Goal: Task Accomplishment & Management: Manage account settings

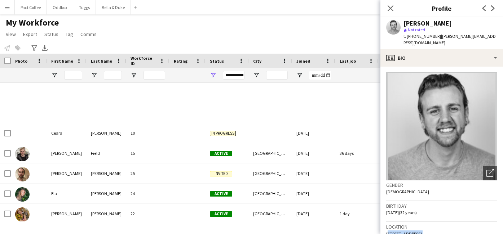
scroll to position [255, 0]
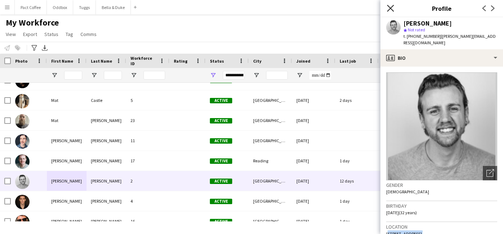
click at [392, 11] on icon "Close pop-in" at bounding box center [390, 8] width 7 height 7
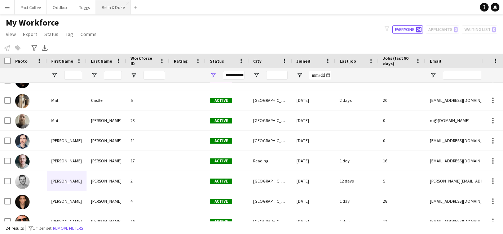
click at [110, 6] on button "Bella & Duke Close" at bounding box center [113, 7] width 35 height 14
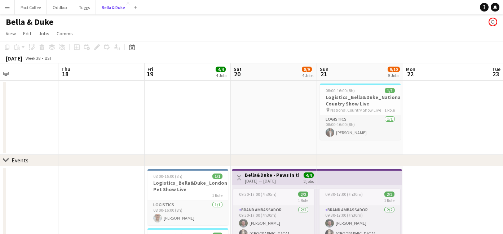
scroll to position [0, 0]
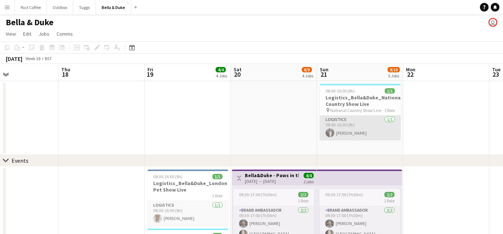
click at [344, 119] on app-card-role "Logistics [DATE] 08:00-16:00 (8h) [PERSON_NAME]" at bounding box center [360, 128] width 81 height 25
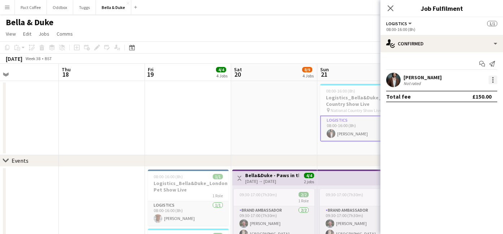
click at [493, 83] on div at bounding box center [492, 81] width 1 height 1
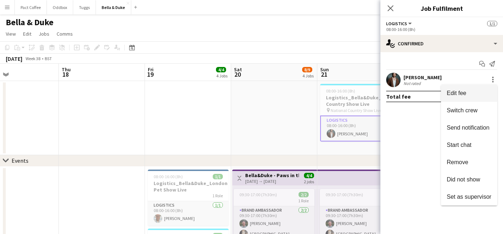
click at [476, 94] on span "Edit fee" at bounding box center [469, 93] width 45 height 6
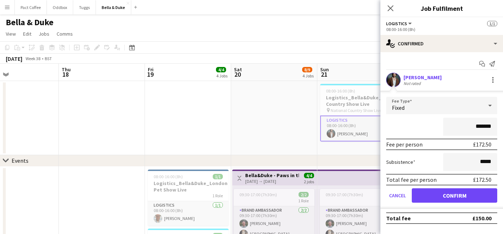
type input "*******"
click at [435, 129] on div "*******" at bounding box center [441, 127] width 111 height 18
click at [490, 163] on input "*****" at bounding box center [470, 162] width 54 height 18
type input "**"
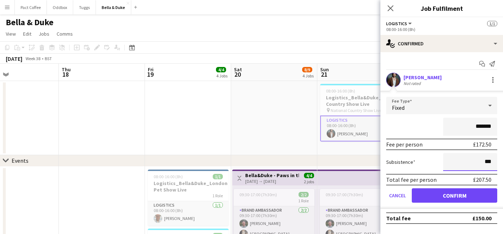
type input "***"
click at [426, 165] on div "Subsistence ***" at bounding box center [441, 162] width 111 height 18
click at [464, 198] on button "Confirm" at bounding box center [454, 196] width 85 height 14
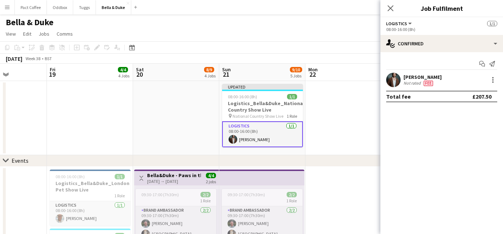
scroll to position [0, 299]
click at [339, 155] on app-date-cell at bounding box center [347, 118] width 86 height 74
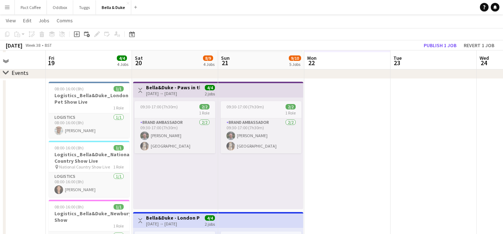
scroll to position [95, 0]
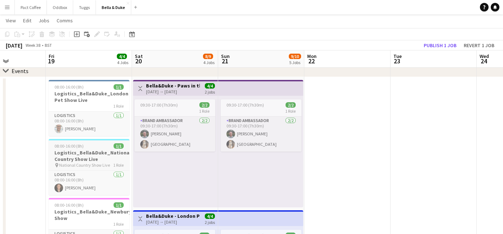
click at [90, 152] on h3 "Logistics_Bella&Duke_National Country Show Live" at bounding box center [89, 156] width 81 height 13
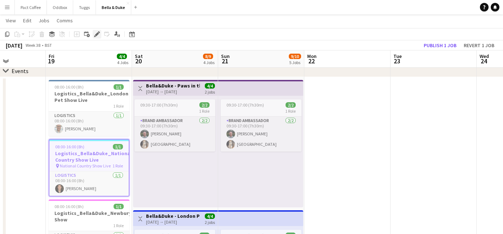
click at [101, 35] on div "Edit" at bounding box center [97, 34] width 9 height 9
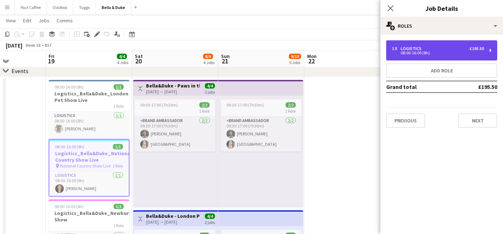
click at [471, 55] on div "1 x Logistics £195.50 08:00-16:00 (8h)" at bounding box center [441, 50] width 111 height 20
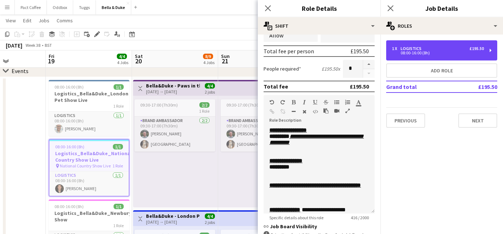
scroll to position [0, 0]
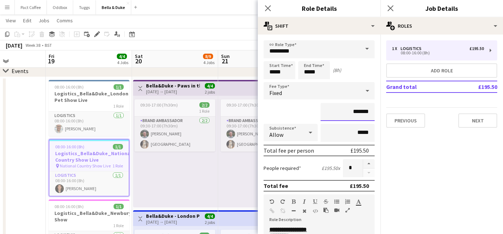
click at [369, 115] on input "*******" at bounding box center [348, 112] width 54 height 18
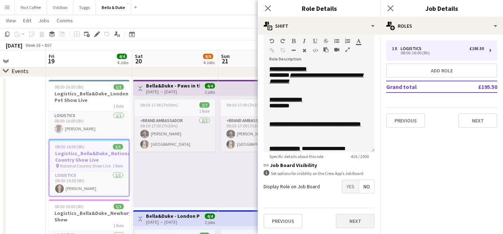
type input "*******"
click at [362, 218] on button "Next" at bounding box center [355, 221] width 39 height 14
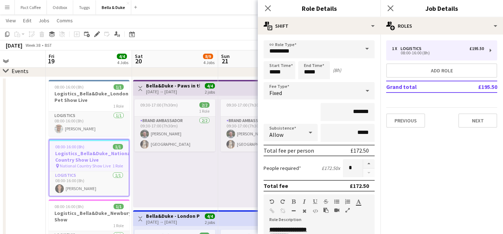
scroll to position [0, 0]
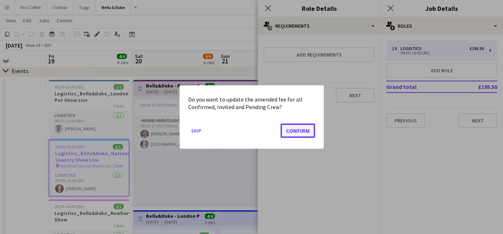
click at [296, 131] on button "Confirm" at bounding box center [298, 131] width 35 height 14
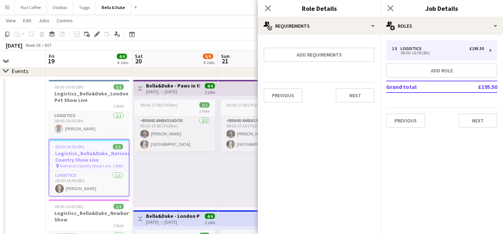
scroll to position [95, 0]
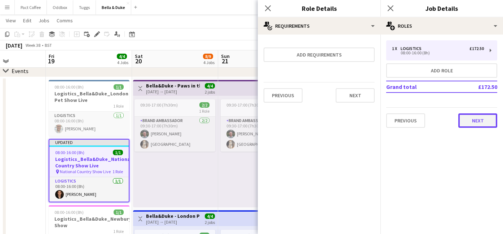
click at [465, 122] on button "Next" at bounding box center [477, 121] width 39 height 14
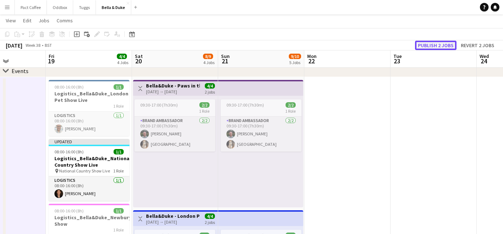
click at [444, 45] on button "Publish 2 jobs" at bounding box center [435, 45] width 41 height 9
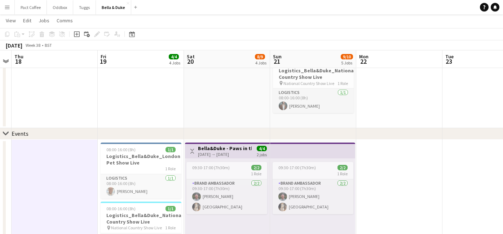
scroll to position [27, 0]
click at [322, 85] on div "pin National Country Show Live 1 Role" at bounding box center [313, 83] width 81 height 6
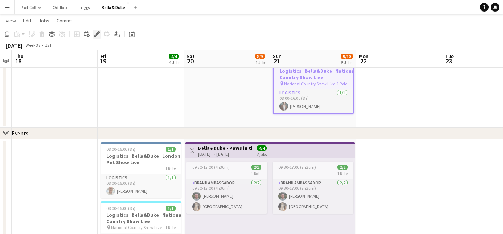
click at [94, 31] on div "Edit" at bounding box center [97, 34] width 9 height 9
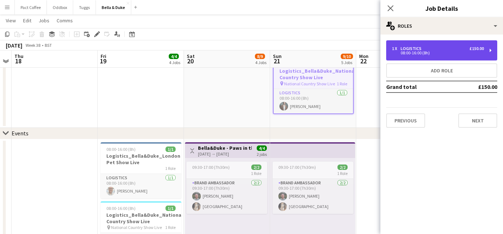
click at [444, 54] on div "08:00-16:00 (8h)" at bounding box center [438, 53] width 92 height 4
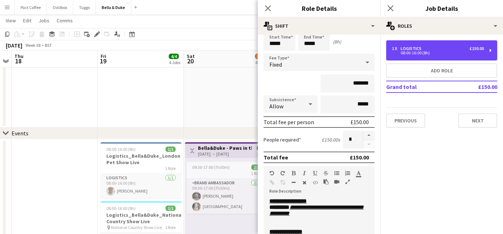
scroll to position [29, 0]
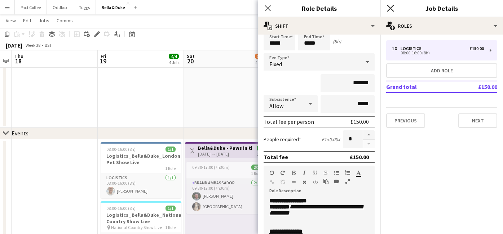
click at [393, 10] on icon "Close pop-in" at bounding box center [390, 8] width 7 height 7
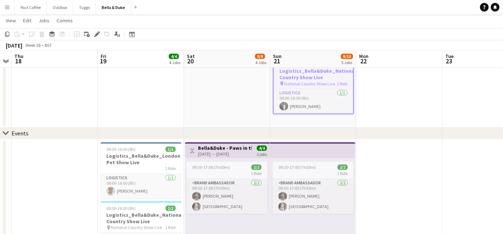
scroll to position [0, 0]
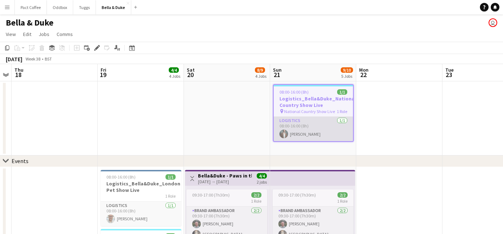
click at [301, 136] on app-card-role "Logistics [DATE] 08:00-16:00 (8h) [PERSON_NAME]" at bounding box center [313, 129] width 79 height 25
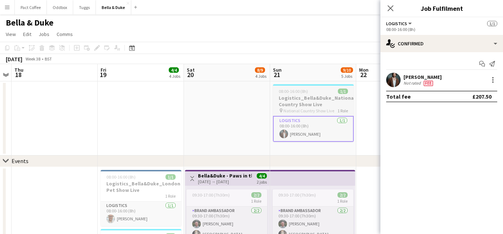
click at [328, 106] on h3 "Logistics_Bella&Duke_National Country Show Live" at bounding box center [313, 101] width 81 height 13
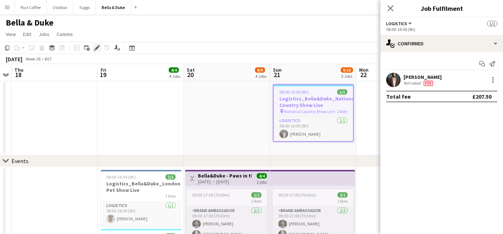
click at [96, 46] on icon "Edit" at bounding box center [97, 48] width 6 height 6
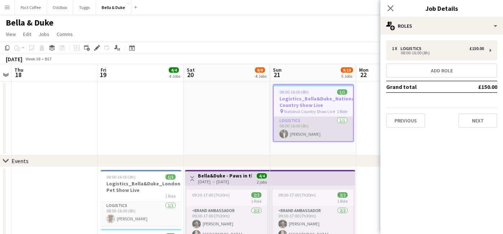
click at [335, 132] on app-card-role "Logistics [DATE] 08:00-16:00 (8h) [PERSON_NAME]" at bounding box center [313, 129] width 79 height 25
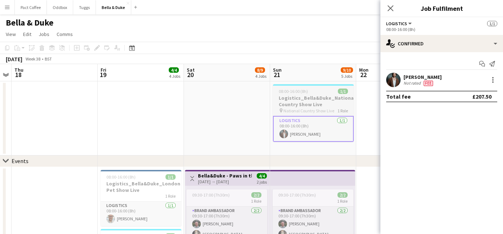
click at [322, 109] on span "National Country Show Live" at bounding box center [308, 110] width 51 height 5
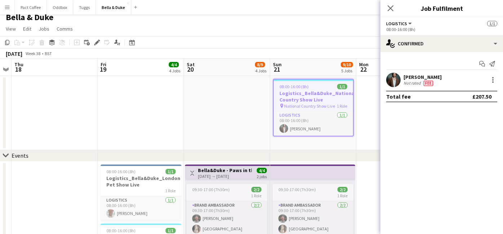
scroll to position [6, 0]
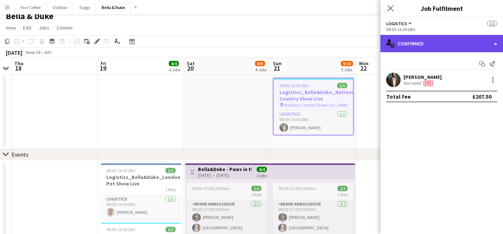
click at [426, 48] on div "single-neutral-actions-check-2 Confirmed" at bounding box center [441, 43] width 123 height 17
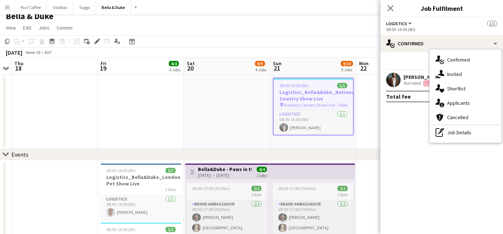
click at [405, 62] on div "Start chat Send notification" at bounding box center [441, 64] width 111 height 12
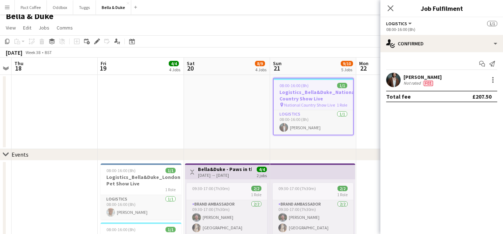
click at [343, 91] on h3 "Logistics_Bella&Duke_National Country Show Live" at bounding box center [313, 95] width 79 height 13
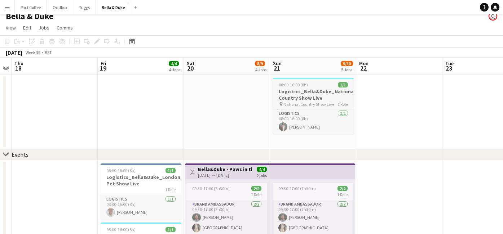
click at [299, 92] on h3 "Logistics_Bella&Duke_National Country Show Live" at bounding box center [313, 94] width 81 height 13
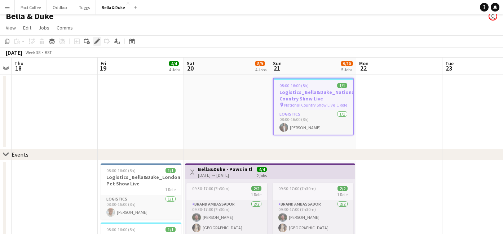
click at [95, 42] on icon "Edit" at bounding box center [97, 42] width 6 height 6
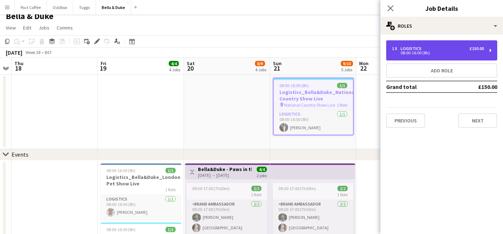
click at [442, 46] on div "1 x Logistics £150.00" at bounding box center [438, 48] width 92 height 5
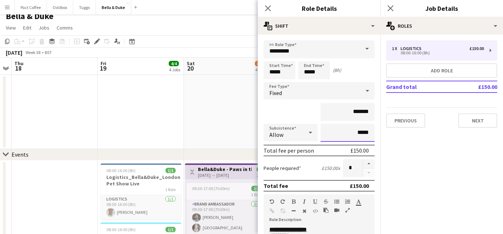
click at [373, 133] on input "*****" at bounding box center [348, 133] width 54 height 18
type input "**"
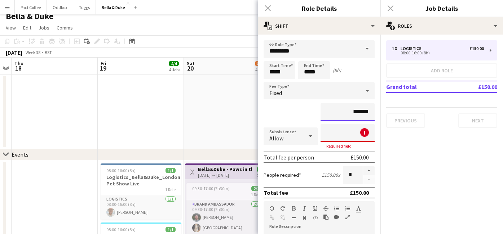
click at [366, 116] on input "*******" at bounding box center [348, 112] width 54 height 18
type input "*******"
click at [311, 111] on div "*******" at bounding box center [319, 112] width 111 height 18
click at [354, 134] on input at bounding box center [348, 133] width 54 height 18
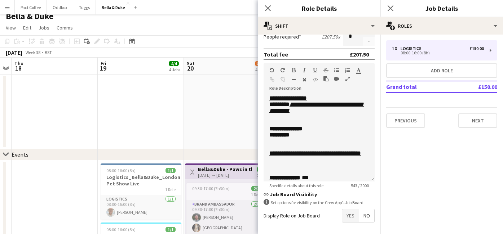
scroll to position [161, 0]
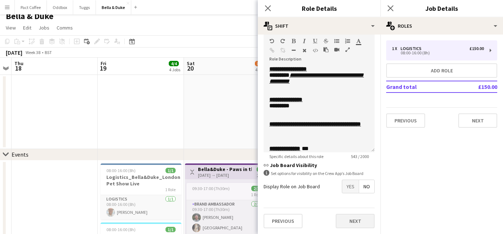
type input "***"
click at [367, 221] on button "Next" at bounding box center [355, 221] width 39 height 14
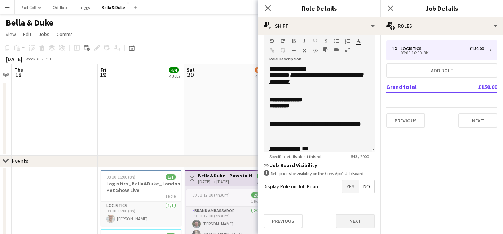
scroll to position [0, 0]
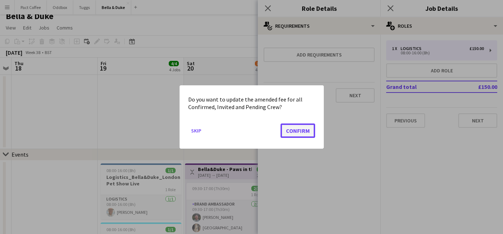
click at [292, 127] on button "Confirm" at bounding box center [298, 131] width 35 height 14
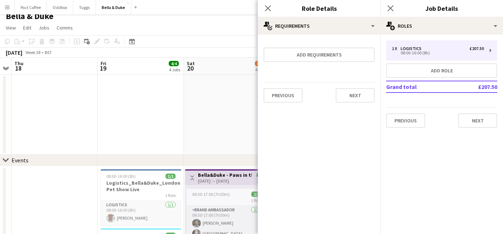
click at [187, 133] on app-date-cell at bounding box center [227, 115] width 86 height 80
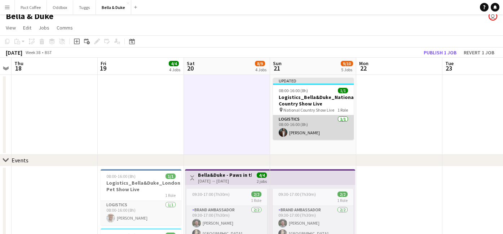
click at [326, 124] on app-card-role "Logistics [DATE] 08:00-16:00 (8h) [PERSON_NAME]" at bounding box center [313, 127] width 81 height 25
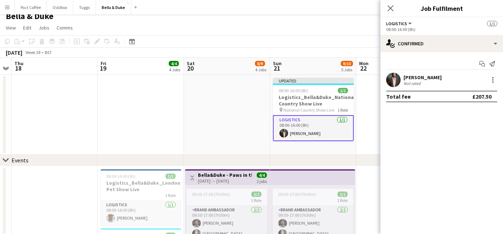
click at [230, 120] on app-date-cell at bounding box center [227, 115] width 86 height 80
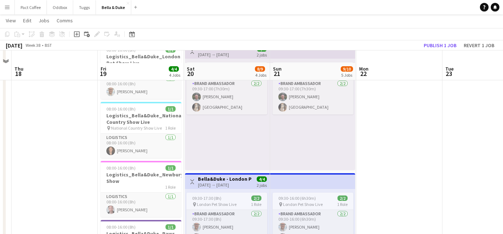
scroll to position [145, 0]
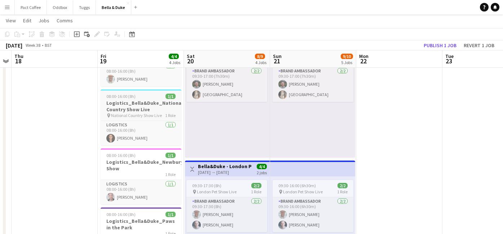
click at [141, 111] on h3 "Logistics_Bella&Duke_National Country Show Live" at bounding box center [141, 106] width 81 height 13
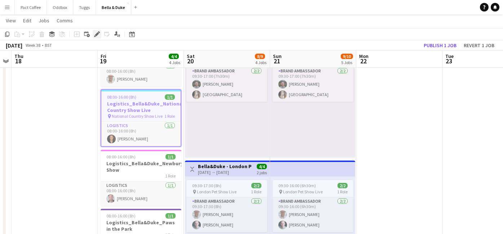
click at [96, 35] on icon at bounding box center [97, 34] width 4 height 4
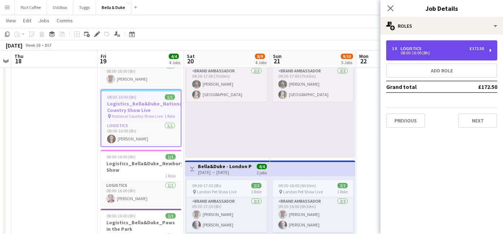
click at [428, 53] on div "08:00-16:00 (8h)" at bounding box center [438, 53] width 92 height 4
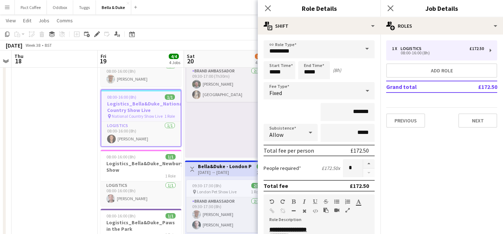
click at [225, 109] on div "09:30-17:00 (7h30m) 2/2 1 Role Brand Ambassador [DATE] 09:30-17:00 (7h30m) [PER…" at bounding box center [227, 102] width 85 height 112
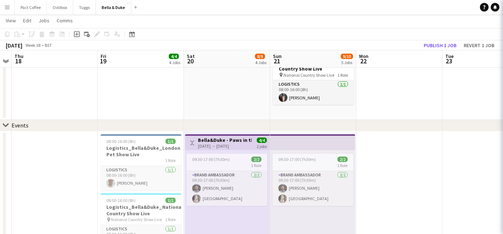
scroll to position [0, 0]
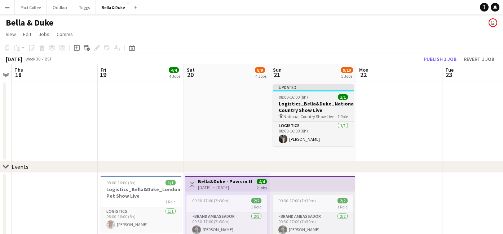
click at [309, 101] on h3 "Logistics_Bella&Duke_National Country Show Live" at bounding box center [313, 107] width 81 height 13
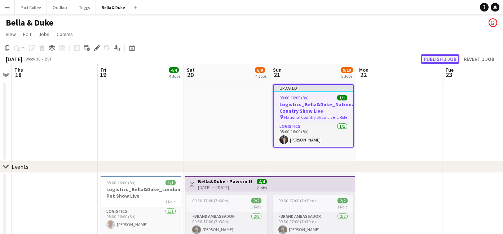
click at [443, 54] on button "Publish 1 job" at bounding box center [440, 58] width 39 height 9
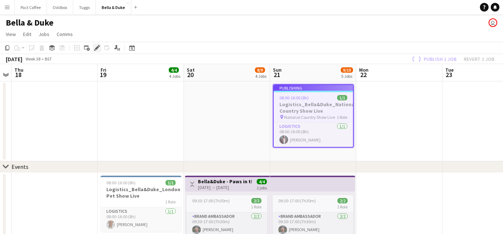
click at [94, 50] on icon at bounding box center [95, 50] width 2 height 2
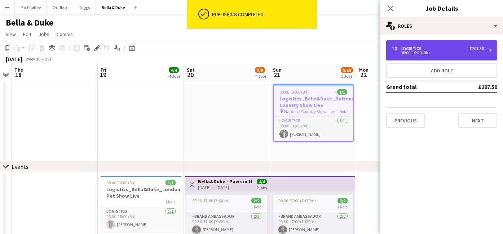
click at [464, 53] on div "08:00-16:00 (8h)" at bounding box center [438, 53] width 92 height 4
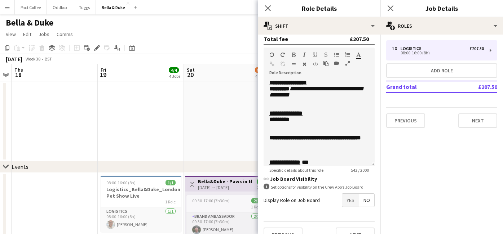
click at [192, 127] on app-date-cell at bounding box center [227, 121] width 86 height 80
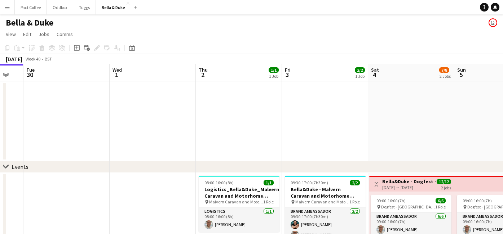
scroll to position [0, 238]
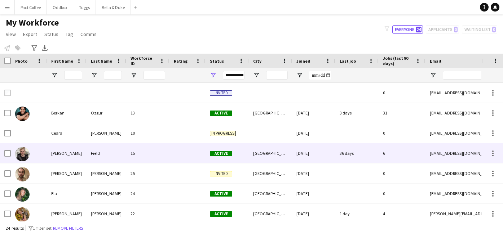
scroll to position [0, 0]
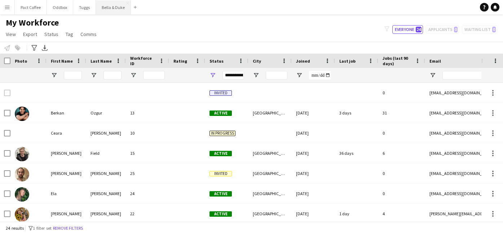
click at [109, 6] on button "Bella & Duke Close" at bounding box center [113, 7] width 35 height 14
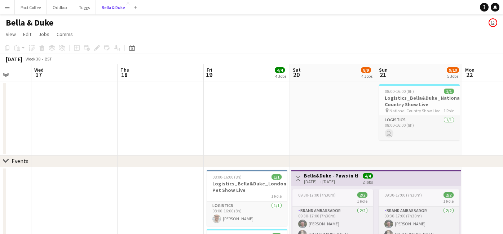
scroll to position [0, 231]
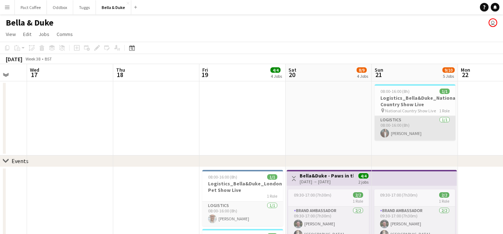
click at [393, 124] on app-card-role "Logistics [DATE] 08:00-16:00 (8h) [PERSON_NAME]" at bounding box center [415, 128] width 81 height 25
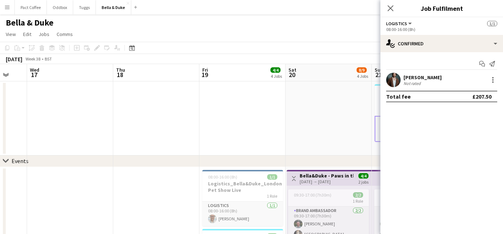
click at [318, 156] on div "chevron-right Events" at bounding box center [251, 162] width 503 height 12
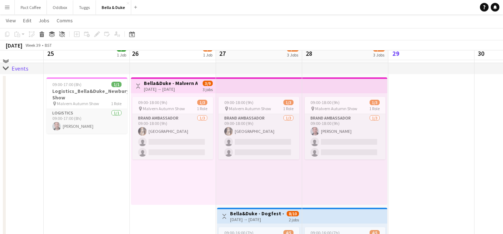
scroll to position [95, 0]
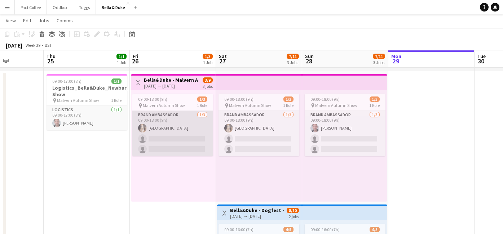
click at [156, 126] on app-card-role "Brand Ambassador [DATE] 09:00-18:00 (9h) [GEOGRAPHIC_DATA] single-neutral-actio…" at bounding box center [172, 133] width 81 height 45
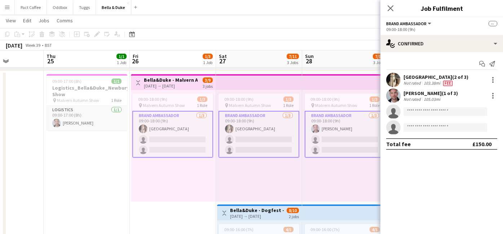
click at [325, 123] on app-card-role "Brand Ambassador [DATE] 09:00-18:00 (9h) [PERSON_NAME] single-neutral-actions s…" at bounding box center [345, 134] width 81 height 47
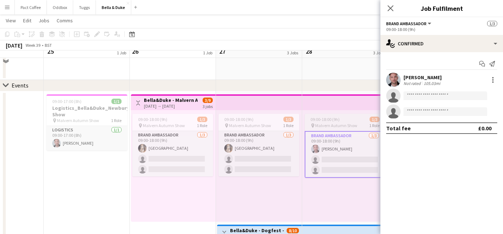
scroll to position [63, 0]
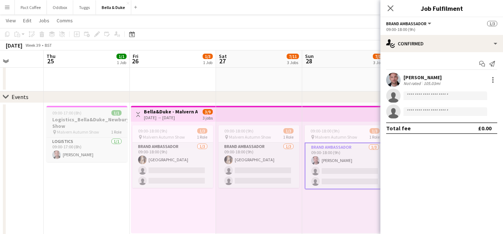
click at [84, 128] on h3 "Logistics_Bella&Duke_Newbury Show" at bounding box center [87, 122] width 81 height 13
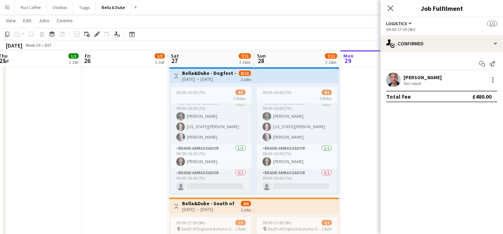
scroll to position [232, 0]
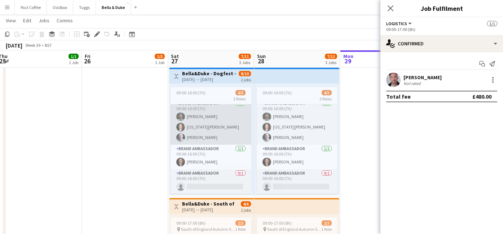
click at [209, 126] on app-card-role "Brand Ambassador [DATE] 09:00-16:00 (7h) [PERSON_NAME] [US_STATE][PERSON_NAME] …" at bounding box center [211, 122] width 81 height 45
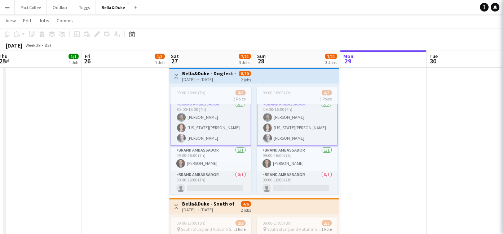
scroll to position [6, 0]
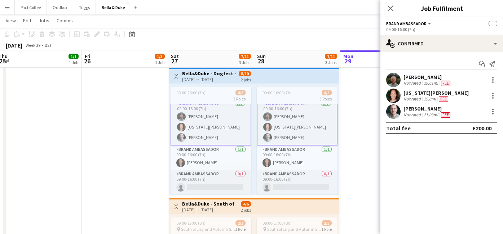
click at [420, 98] on div "Not rated" at bounding box center [412, 99] width 19 height 6
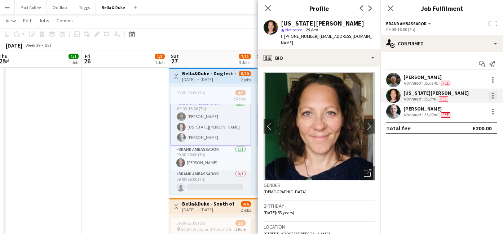
click at [493, 94] on div at bounding box center [492, 93] width 1 height 1
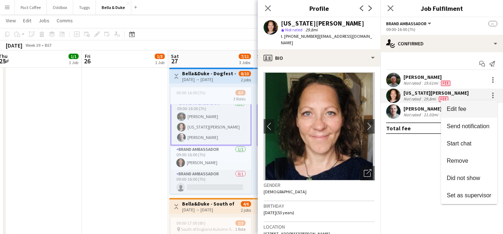
click at [451, 111] on span "Edit fee" at bounding box center [456, 109] width 19 height 6
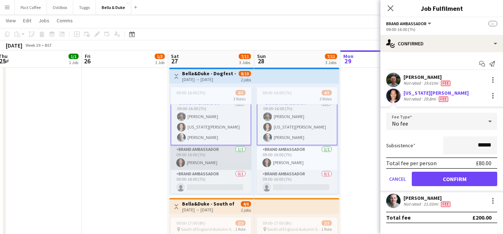
click at [226, 163] on app-card-role "Brand Ambassador [DATE] 09:00-16:00 (7h) [PERSON_NAME]" at bounding box center [211, 158] width 81 height 25
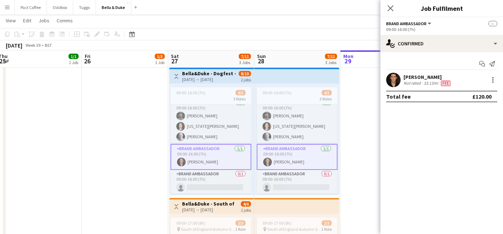
scroll to position [5, 0]
click at [494, 82] on div at bounding box center [493, 80] width 9 height 9
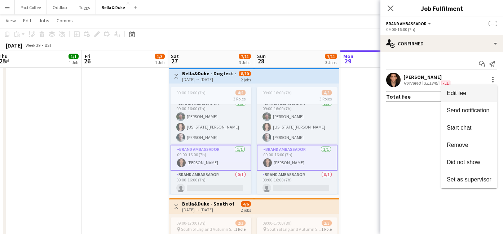
click at [476, 93] on span "Edit fee" at bounding box center [469, 93] width 45 height 6
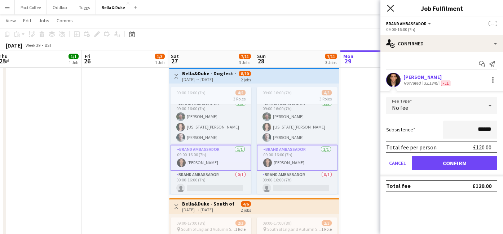
click at [391, 9] on icon at bounding box center [390, 8] width 7 height 7
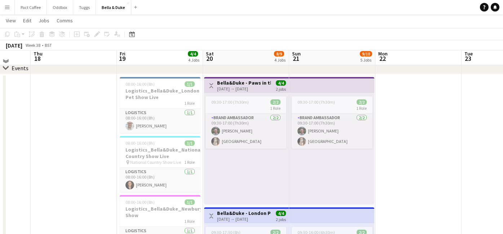
scroll to position [90, 0]
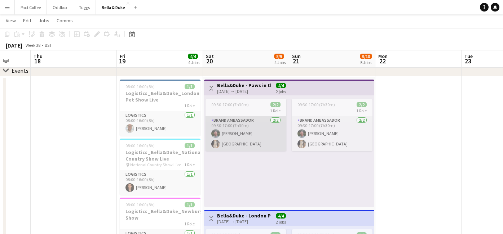
click at [241, 123] on app-card-role "Brand Ambassador [DATE] 09:30-17:00 (7h30m) [PERSON_NAME] Mat Castle" at bounding box center [246, 133] width 81 height 35
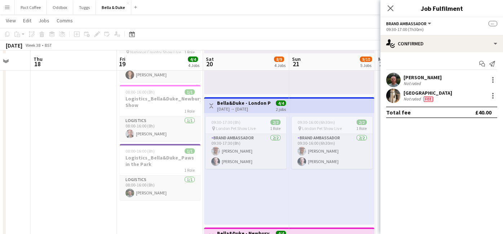
scroll to position [206, 0]
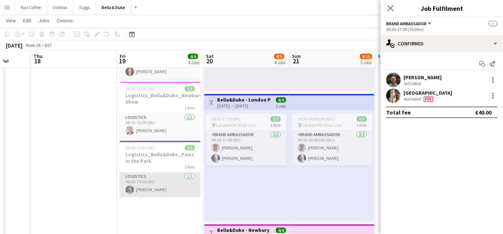
click at [155, 185] on app-card-role "Logistics [DATE] 08:00-16:00 (8h) [PERSON_NAME]" at bounding box center [160, 185] width 81 height 25
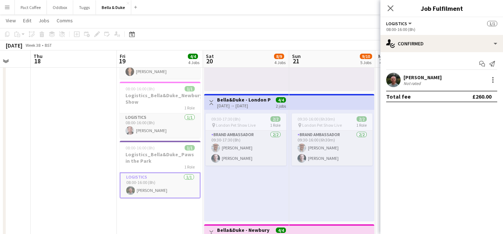
click at [162, 163] on h3 "Logistics_Bella&Duke_Paws in the Park" at bounding box center [160, 157] width 81 height 13
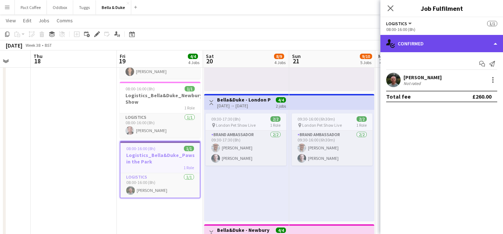
click at [425, 39] on div "single-neutral-actions-check-2 Confirmed" at bounding box center [441, 43] width 123 height 17
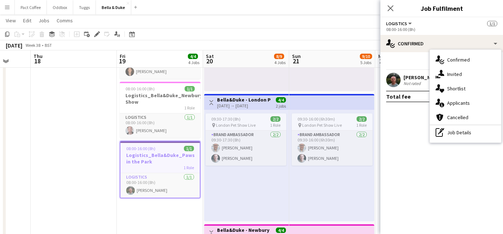
click at [416, 64] on div "Start chat Send notification" at bounding box center [441, 64] width 111 height 12
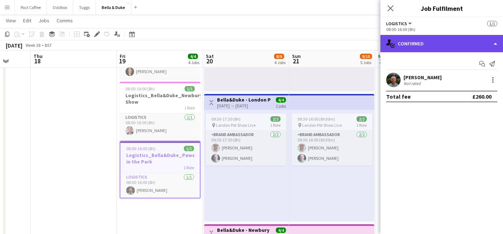
click at [417, 47] on div "single-neutral-actions-check-2 Confirmed" at bounding box center [441, 43] width 123 height 17
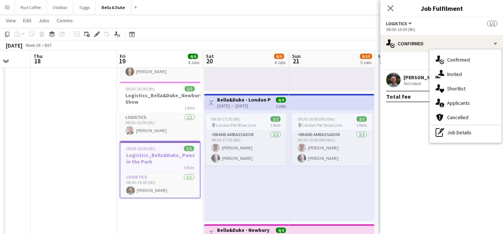
click at [400, 66] on div "Start chat Send notification" at bounding box center [441, 64] width 111 height 12
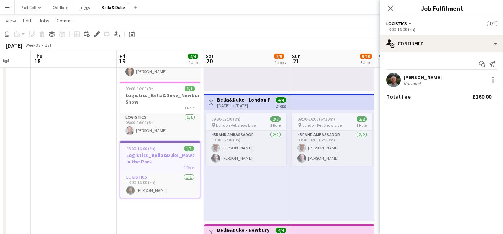
click at [97, 159] on app-date-cell at bounding box center [74, 223] width 86 height 525
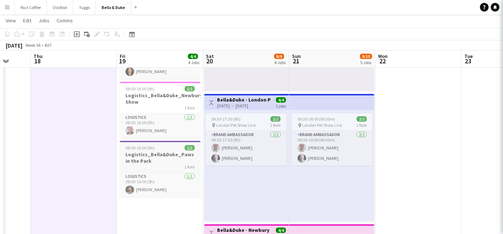
click at [131, 159] on h3 "Logistics_Bella&Duke_Paws in the Park" at bounding box center [160, 157] width 81 height 13
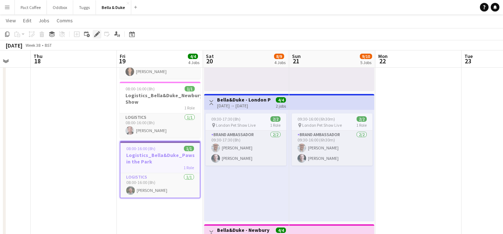
click at [98, 36] on icon "Edit" at bounding box center [97, 34] width 6 height 6
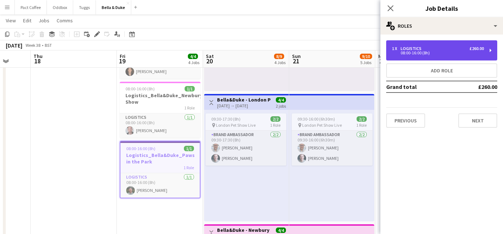
click at [440, 49] on div "1 x Logistics £260.00" at bounding box center [438, 48] width 92 height 5
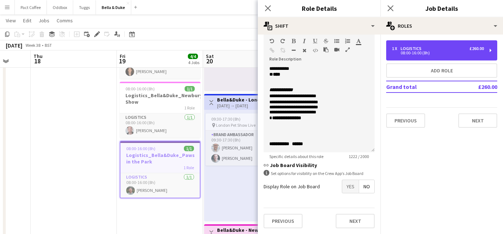
scroll to position [356, 0]
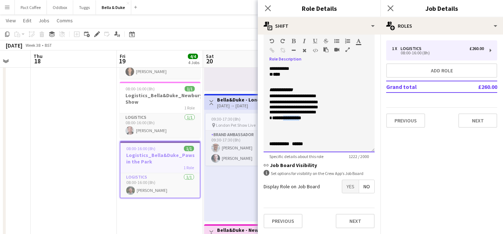
drag, startPoint x: 305, startPoint y: 126, endPoint x: 284, endPoint y: 126, distance: 21.3
click at [284, 120] on span "**********" at bounding box center [286, 118] width 29 height 5
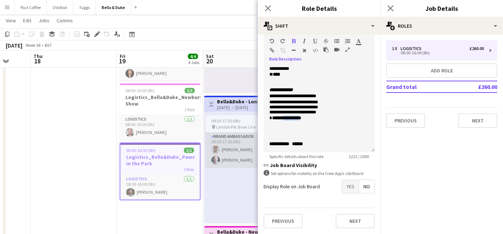
click at [219, 162] on app-user-avatar at bounding box center [215, 160] width 9 height 9
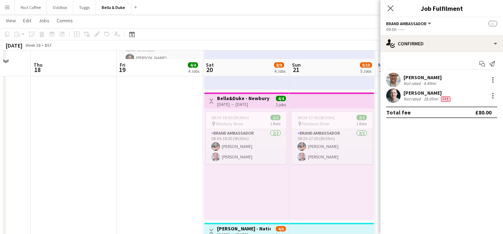
scroll to position [347, 0]
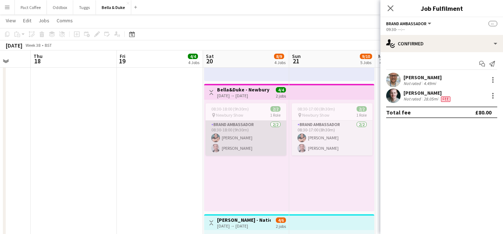
click at [245, 140] on app-card-role "Brand Ambassador [DATE] 08:30-18:00 (9h30m) [PERSON_NAME] [PERSON_NAME]" at bounding box center [246, 138] width 81 height 35
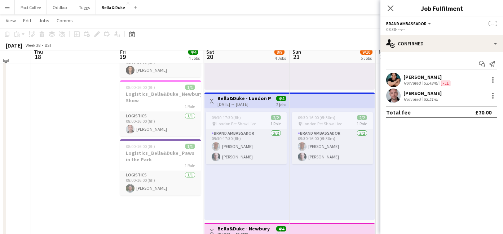
scroll to position [202, 0]
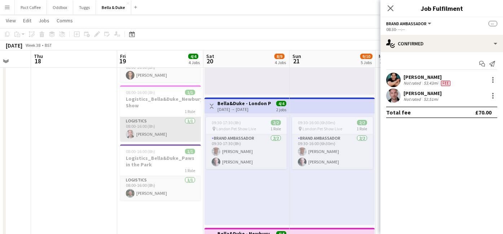
click at [166, 118] on app-card-role "Logistics [DATE] 08:00-16:00 (8h) [PERSON_NAME]" at bounding box center [160, 129] width 81 height 25
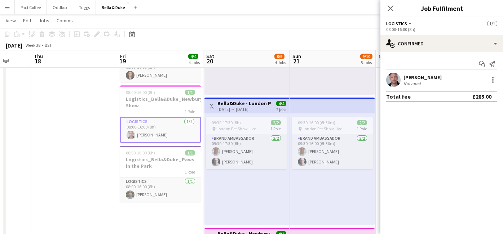
click at [164, 105] on h3 "Logistics_Bella&Duke_Newbury Show" at bounding box center [160, 102] width 81 height 13
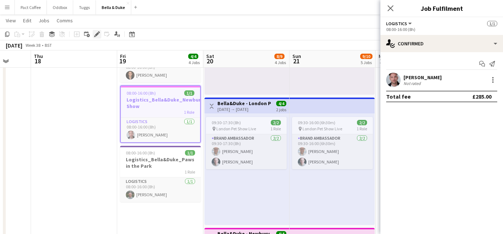
click at [93, 35] on div "Edit" at bounding box center [97, 34] width 9 height 9
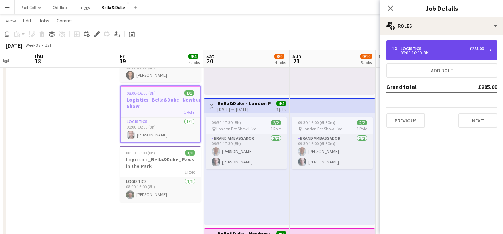
click at [408, 42] on div "1 x Logistics £285.00 08:00-16:00 (8h)" at bounding box center [441, 50] width 111 height 20
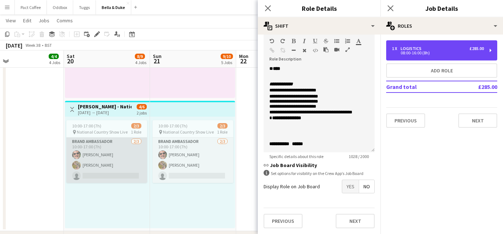
scroll to position [0, 292]
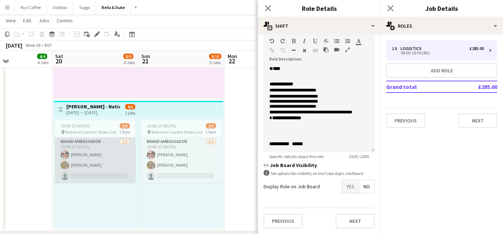
click at [110, 151] on app-card-role "Brand Ambassador [DATE] 10:00-17:00 (7h) [PERSON_NAME] [PERSON_NAME] single-neu…" at bounding box center [95, 160] width 81 height 45
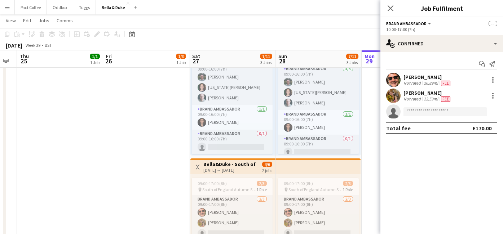
scroll to position [5, 0]
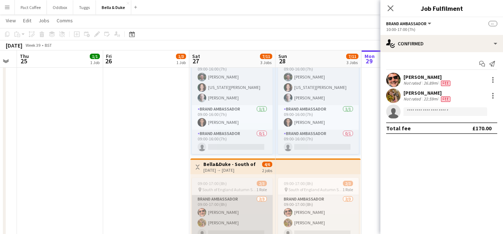
click at [223, 198] on app-card-role "Brand Ambassador [DATE] 09:00-17:00 (8h) [PERSON_NAME] [PERSON_NAME] single-neu…" at bounding box center [232, 217] width 81 height 45
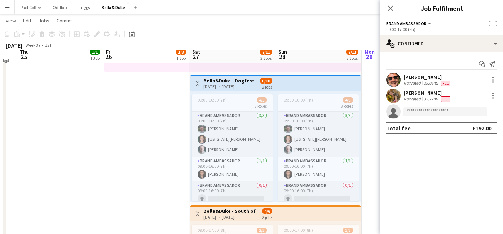
scroll to position [228, 0]
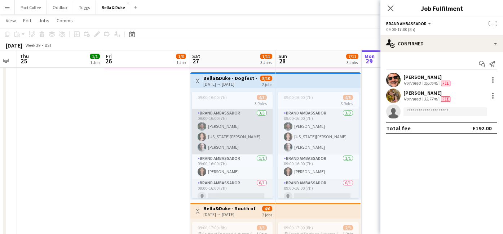
click at [243, 127] on app-card-role "Brand Ambassador [DATE] 09:00-16:00 (7h) [PERSON_NAME] [US_STATE][PERSON_NAME] …" at bounding box center [232, 131] width 81 height 45
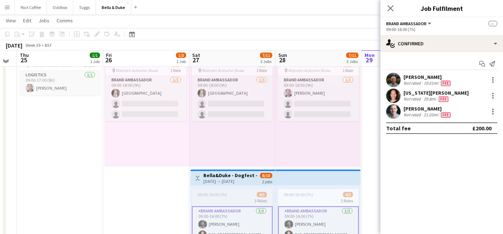
scroll to position [128, 0]
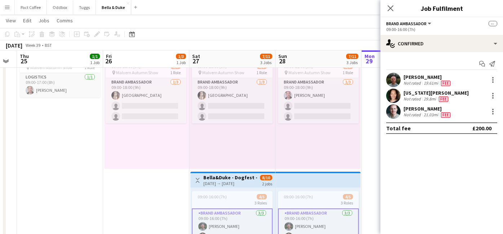
click at [232, 176] on h3 "Bella&Duke - Dogfest - [GEOGRAPHIC_DATA]" at bounding box center [230, 178] width 54 height 6
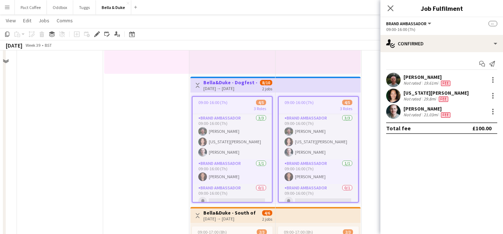
scroll to position [228, 0]
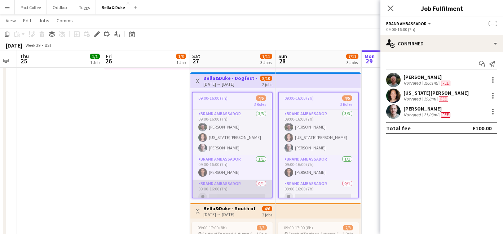
click at [232, 181] on app-card-role "Brand Ambassador 0/1 09:00-16:00 (7h) single-neutral-actions" at bounding box center [232, 192] width 79 height 25
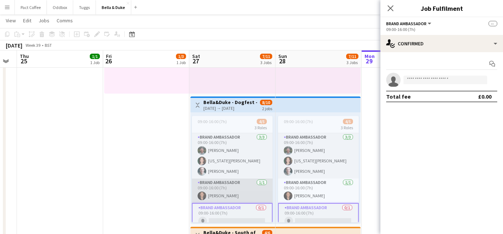
scroll to position [204, 0]
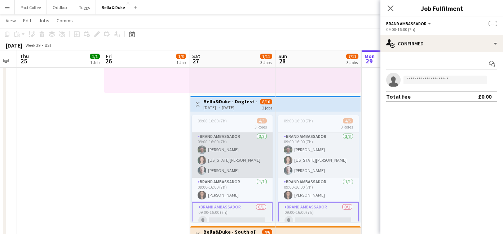
click at [235, 149] on app-card-role "Brand Ambassador [DATE] 09:00-16:00 (7h) [PERSON_NAME] [US_STATE][PERSON_NAME] …" at bounding box center [232, 155] width 81 height 45
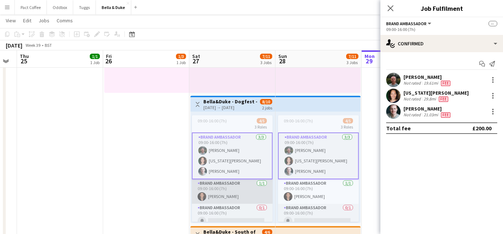
click at [237, 189] on app-card-role "Brand Ambassador [DATE] 09:00-16:00 (7h) [PERSON_NAME]" at bounding box center [232, 192] width 81 height 25
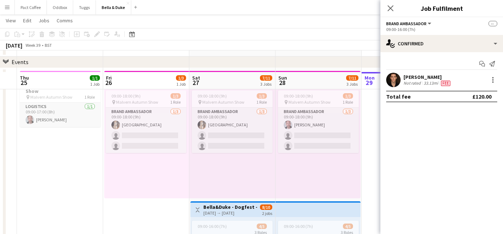
scroll to position [97, 0]
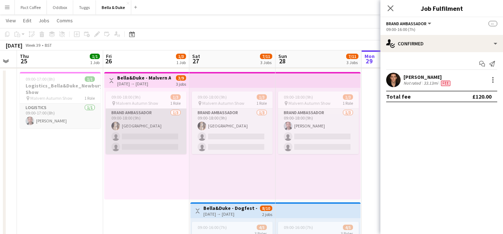
click at [159, 131] on app-card-role "Brand Ambassador [DATE] 09:00-18:00 (9h) [GEOGRAPHIC_DATA] single-neutral-actio…" at bounding box center [146, 131] width 81 height 45
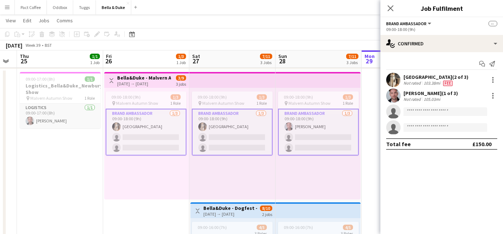
scroll to position [5, 0]
click at [72, 85] on h3 "Logistics_Bella&Duke_Newbury Show" at bounding box center [60, 89] width 81 height 13
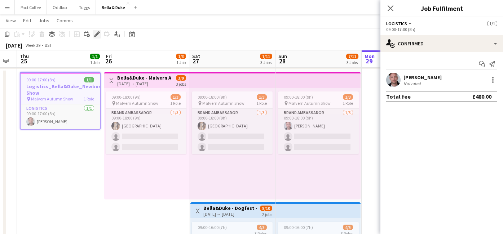
click at [98, 37] on div "Edit" at bounding box center [97, 34] width 9 height 9
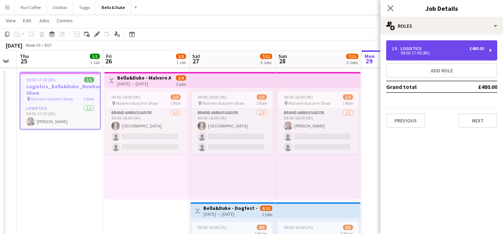
click at [423, 47] on div "1 x Logistics £480.00" at bounding box center [438, 48] width 92 height 5
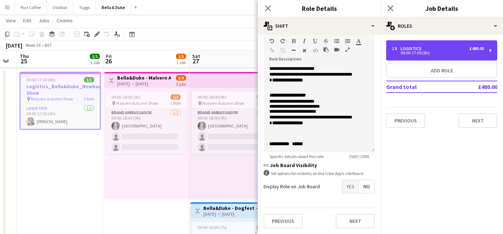
scroll to position [474, 0]
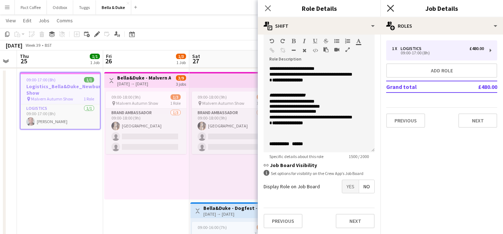
click at [389, 7] on icon at bounding box center [390, 8] width 7 height 7
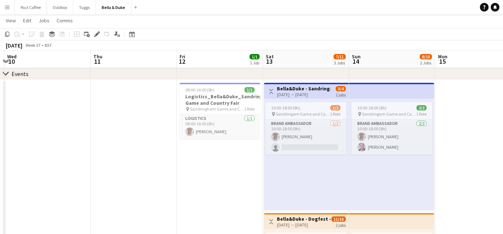
scroll to position [89, 0]
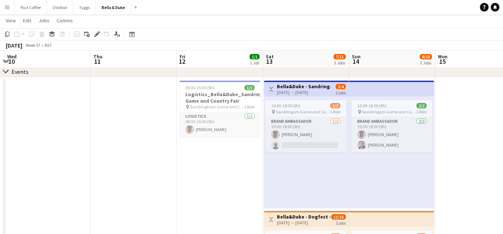
click at [287, 88] on h3 "Bella&Duke - Sandringam Game and Country Fair" at bounding box center [304, 86] width 54 height 6
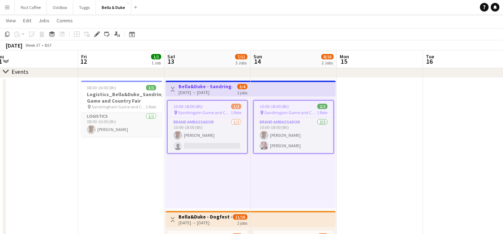
scroll to position [0, 268]
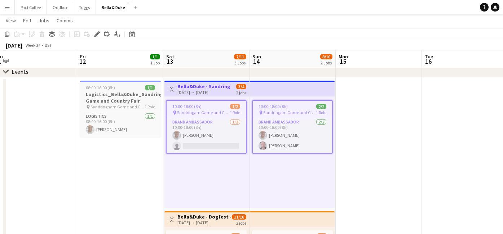
click at [131, 96] on h3 "Logistics_Bella&Duke_Sandringham Game and Country Fair" at bounding box center [120, 97] width 81 height 13
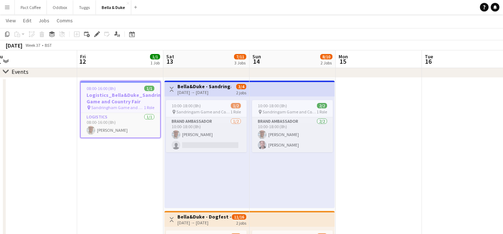
click at [98, 39] on app-toolbar "Copy Paste Paste Command V Paste with crew Command Shift V Paste linked Job [GE…" at bounding box center [251, 34] width 503 height 12
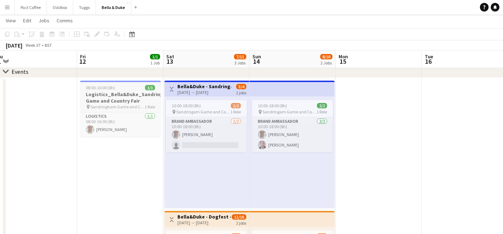
click at [103, 90] on span "08:00-16:00 (8h)" at bounding box center [100, 87] width 29 height 5
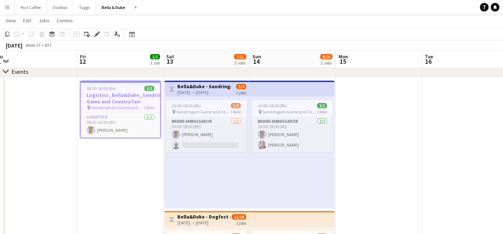
click at [96, 27] on app-page-menu "View Day view expanded Day view collapsed Month view Date picker Jump to [DATE]…" at bounding box center [251, 21] width 503 height 14
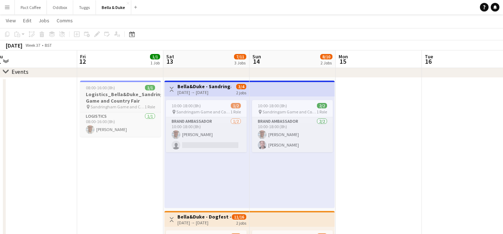
click at [98, 87] on span "08:00-16:00 (8h)" at bounding box center [100, 87] width 29 height 5
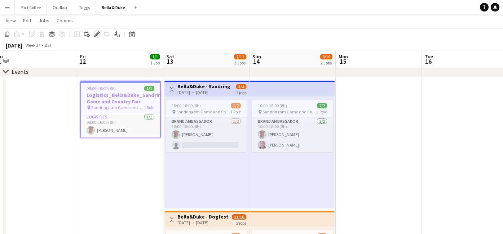
click at [98, 35] on icon "Edit" at bounding box center [97, 34] width 6 height 6
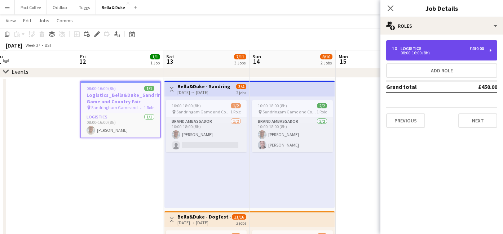
click at [427, 49] on div "1 x Logistics £450.00" at bounding box center [438, 48] width 92 height 5
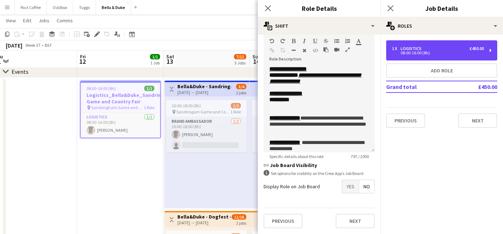
scroll to position [232, 0]
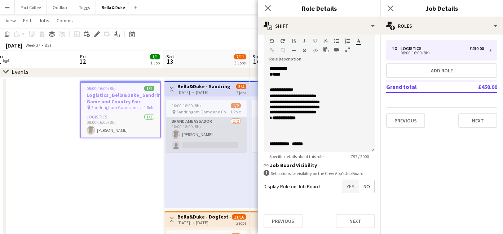
click at [197, 136] on app-card-role "Brand Ambassador [DATE] 10:00-18:00 (8h) [PERSON_NAME] single-neutral-actions" at bounding box center [206, 135] width 81 height 35
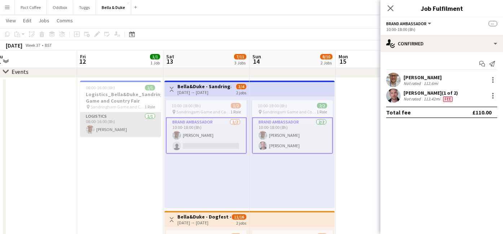
click at [114, 124] on app-card-role "Logistics [DATE] 08:00-16:00 (8h) [PERSON_NAME]" at bounding box center [120, 124] width 81 height 25
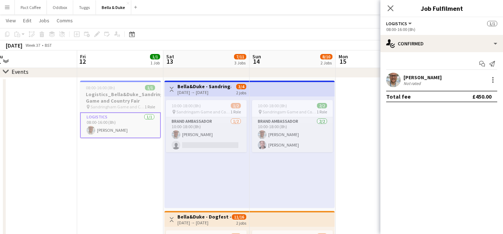
click at [114, 103] on h3 "Logistics_Bella&Duke_Sandringham Game and Country Fair" at bounding box center [120, 97] width 81 height 13
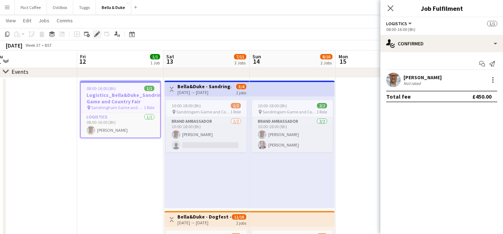
click at [96, 31] on div "Edit" at bounding box center [97, 34] width 9 height 9
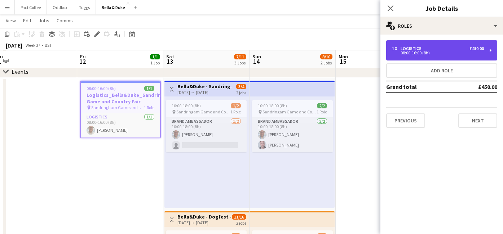
click at [413, 44] on div "1 x Logistics £450.00 08:00-16:00 (8h)" at bounding box center [441, 50] width 111 height 20
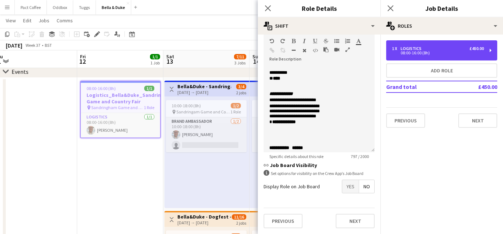
scroll to position [180, 0]
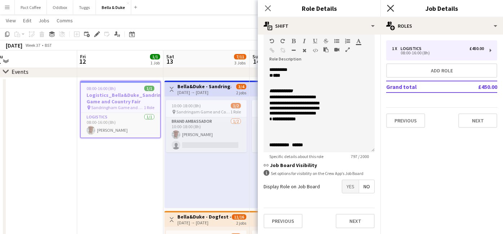
click at [392, 9] on icon at bounding box center [390, 8] width 7 height 7
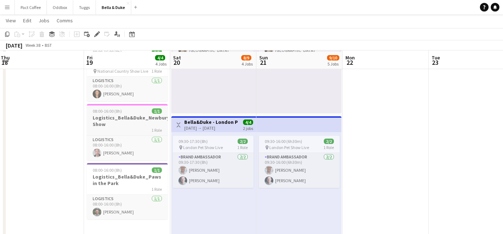
scroll to position [185, 0]
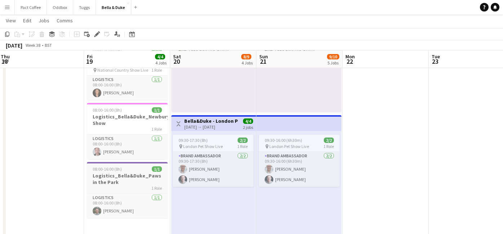
click at [120, 180] on h3 "Logistics_Bella&Duke_Paws in the Park" at bounding box center [127, 179] width 81 height 13
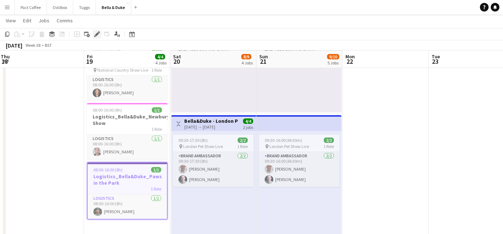
click at [98, 35] on icon "Edit" at bounding box center [97, 34] width 6 height 6
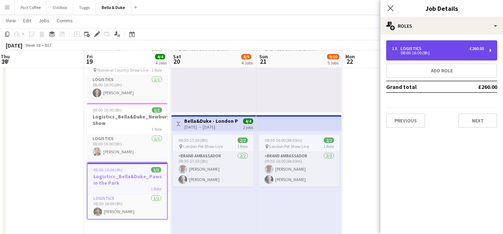
click at [417, 49] on div "Logistics" at bounding box center [413, 48] width 24 height 5
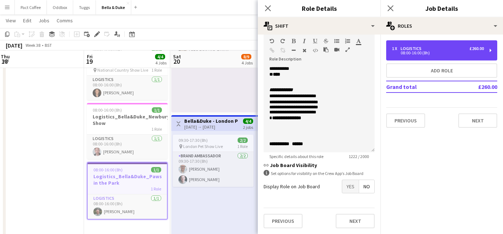
scroll to position [294, 0]
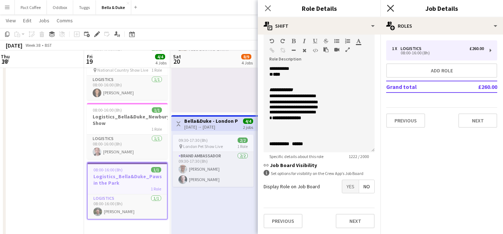
click at [393, 9] on icon "Close pop-in" at bounding box center [390, 8] width 7 height 7
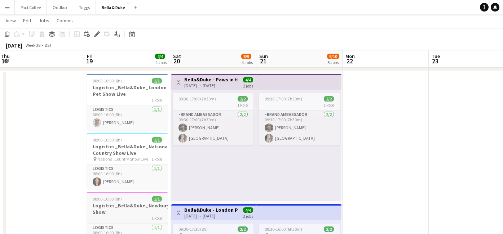
scroll to position [95, 0]
click at [119, 83] on span "08:00-16:00 (8h)" at bounding box center [107, 81] width 29 height 5
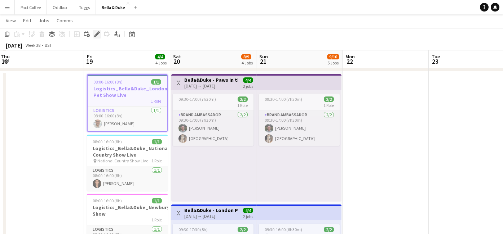
click at [95, 33] on icon "Edit" at bounding box center [97, 34] width 6 height 6
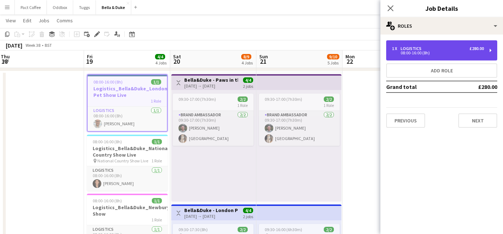
click at [424, 45] on div "1 x Logistics £280.00 08:00-16:00 (8h)" at bounding box center [441, 50] width 111 height 20
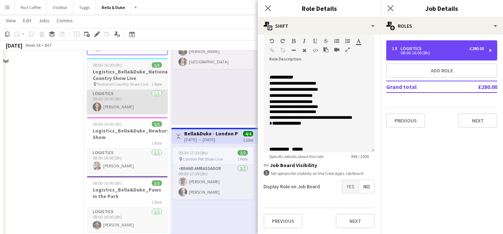
scroll to position [178, 0]
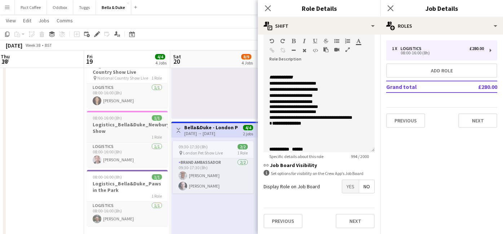
click at [125, 137] on div "1 Role" at bounding box center [127, 137] width 81 height 6
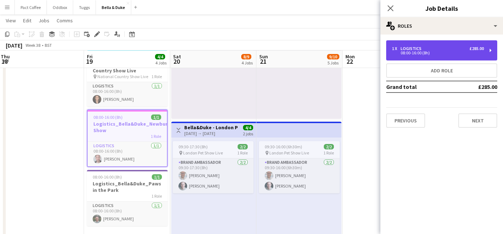
click at [406, 57] on div "1 x Logistics £285.00 08:00-16:00 (8h)" at bounding box center [441, 50] width 111 height 20
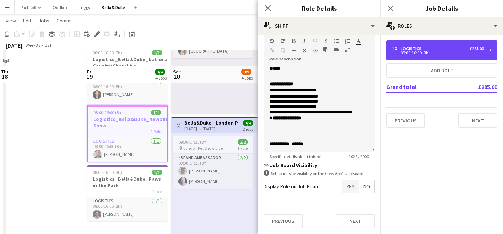
scroll to position [172, 0]
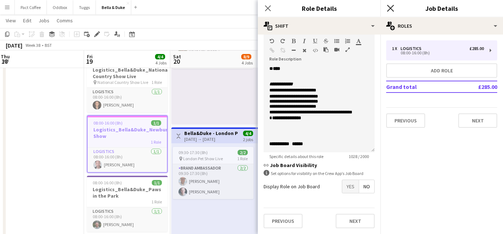
click at [391, 6] on icon "Close pop-in" at bounding box center [390, 8] width 7 height 7
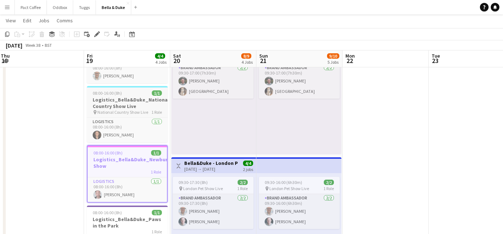
scroll to position [143, 0]
click at [130, 97] on h3 "Logistics_Bella&Duke_National Country Show Live" at bounding box center [127, 102] width 81 height 13
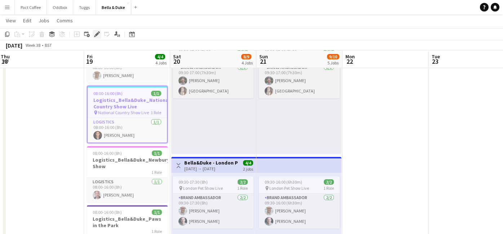
click at [98, 34] on icon at bounding box center [97, 34] width 4 height 4
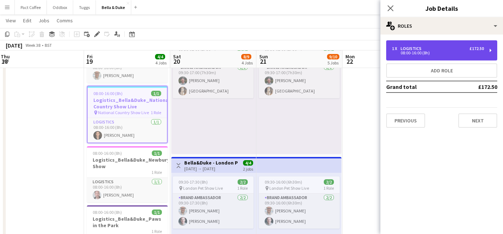
click at [416, 57] on div "1 x Logistics £172.50 08:00-16:00 (8h)" at bounding box center [441, 50] width 111 height 20
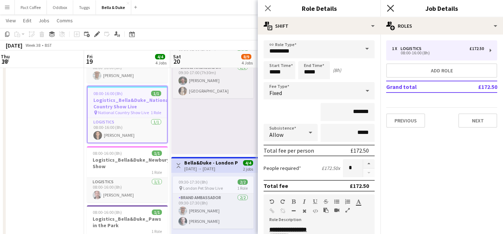
click at [392, 5] on icon "Close pop-in" at bounding box center [390, 8] width 7 height 7
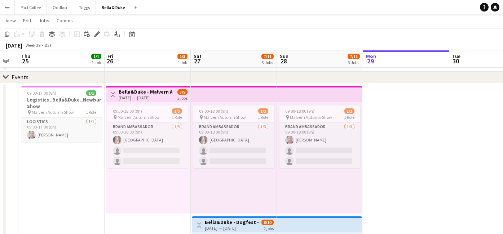
scroll to position [83, 0]
click at [58, 105] on h3 "Logistics_Bella&Duke_Newbury Show" at bounding box center [61, 103] width 81 height 13
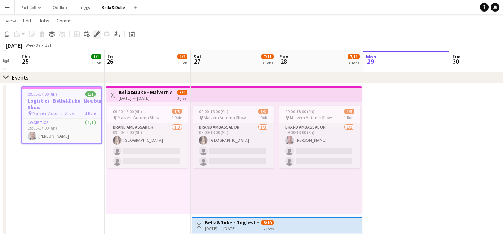
click at [96, 34] on icon at bounding box center [97, 34] width 4 height 4
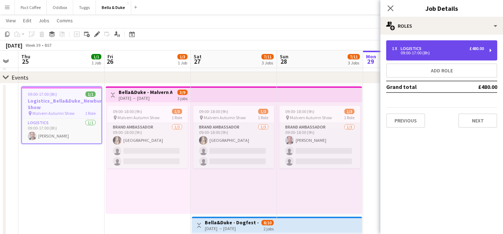
click at [417, 51] on div "09:00-17:00 (8h)" at bounding box center [438, 53] width 92 height 4
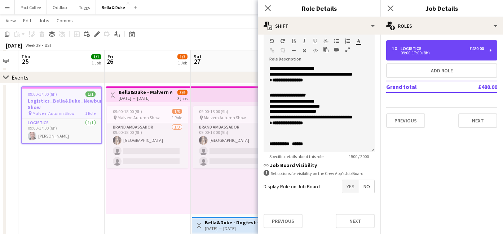
scroll to position [461, 0]
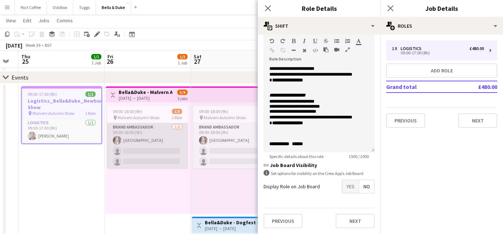
click at [152, 141] on app-card-role "Brand Ambassador [DATE] 09:00-18:00 (9h) [GEOGRAPHIC_DATA] single-neutral-actio…" at bounding box center [147, 145] width 81 height 45
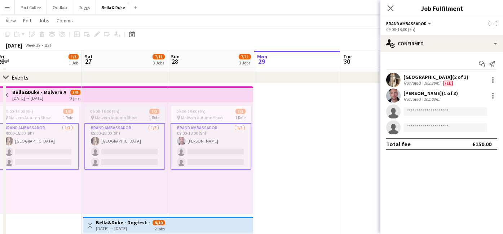
scroll to position [0, 273]
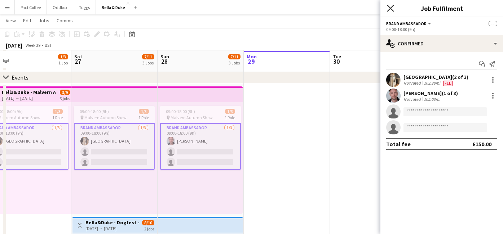
click at [390, 8] on icon at bounding box center [390, 8] width 7 height 7
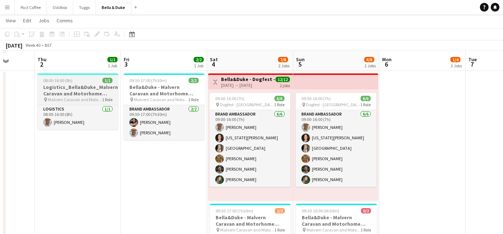
scroll to position [85, 0]
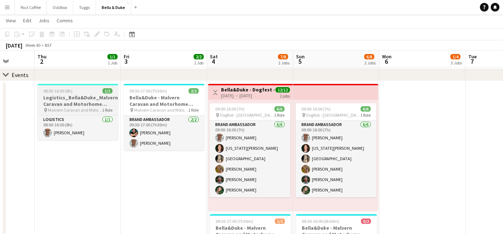
click at [83, 100] on h3 "Logistics_Bella&Duke_Malvern Caravan and Motorhome Show" at bounding box center [77, 100] width 81 height 13
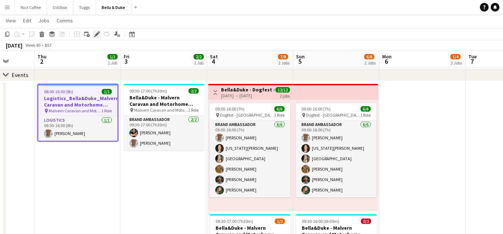
click at [96, 35] on icon at bounding box center [97, 34] width 4 height 4
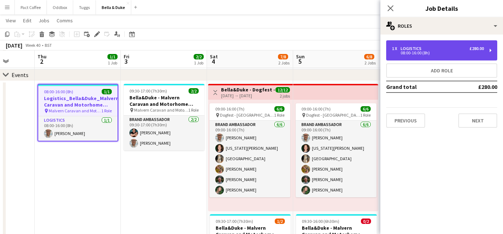
click at [439, 45] on div "1 x Logistics £280.00 08:00-16:00 (8h)" at bounding box center [441, 50] width 111 height 20
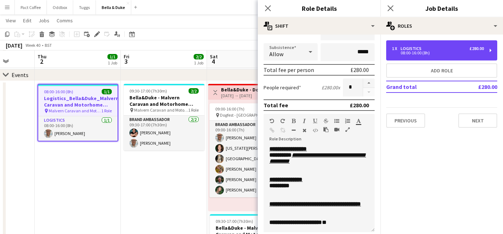
scroll to position [82, 0]
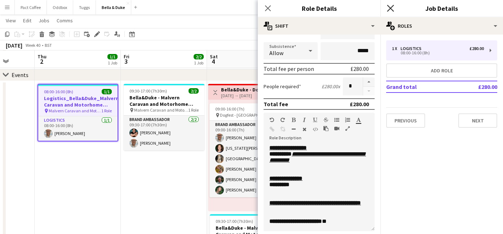
click at [392, 11] on icon "Close pop-in" at bounding box center [390, 8] width 7 height 7
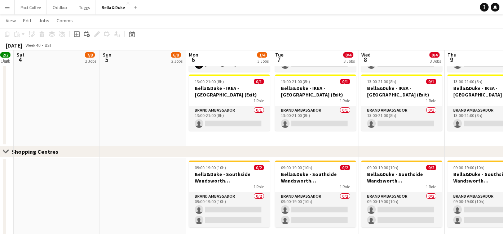
scroll to position [722, 0]
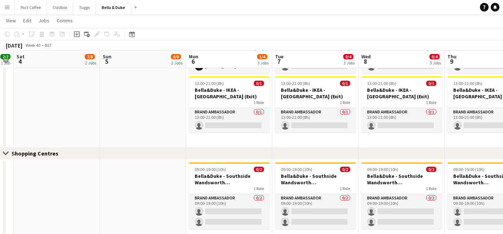
click at [249, 152] on div "Close set Shopping Centres" at bounding box center [251, 154] width 503 height 12
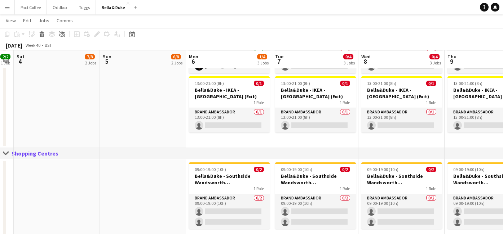
click at [255, 139] on app-date-cell "09:00-17:00 (8h) 1/1 [PERSON_NAME] - IKEA - [GEOGRAPHIC_DATA] (Exit) 1 Role Bra…" at bounding box center [229, 81] width 86 height 134
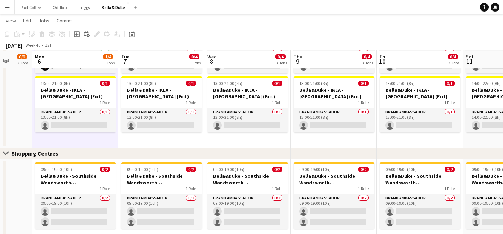
scroll to position [0, 229]
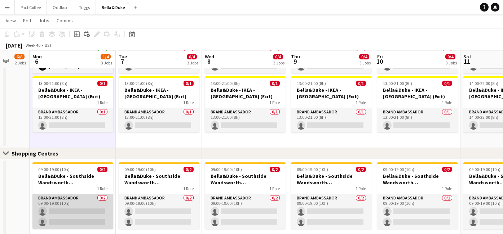
click at [75, 208] on app-card-role "Brand Ambassador 0/2 09:00-19:00 (10h) single-neutral-actions single-neutral-ac…" at bounding box center [72, 211] width 81 height 35
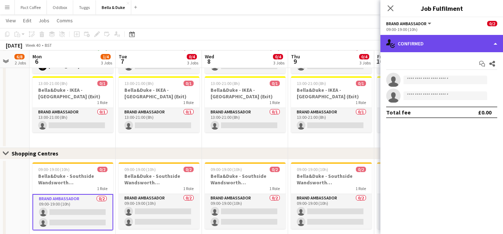
click at [448, 49] on div "single-neutral-actions-check-2 Confirmed" at bounding box center [441, 43] width 123 height 17
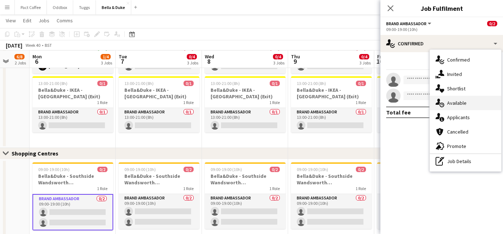
click at [458, 105] on span "Available" at bounding box center [456, 103] width 19 height 6
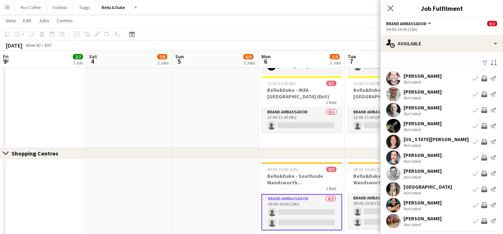
scroll to position [0, 229]
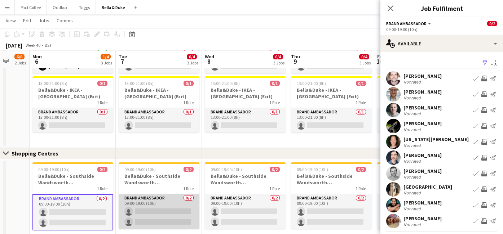
click at [166, 213] on app-card-role "Brand Ambassador 0/2 09:00-19:00 (10h) single-neutral-actions single-neutral-ac…" at bounding box center [159, 211] width 81 height 35
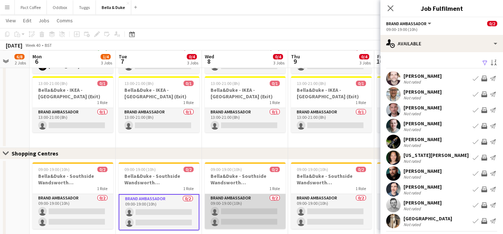
click at [242, 207] on app-card-role "Brand Ambassador 0/2 09:00-19:00 (10h) single-neutral-actions single-neutral-ac…" at bounding box center [245, 211] width 81 height 35
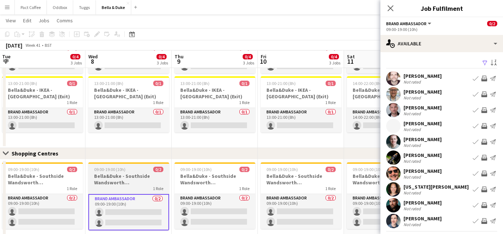
scroll to position [0, 260]
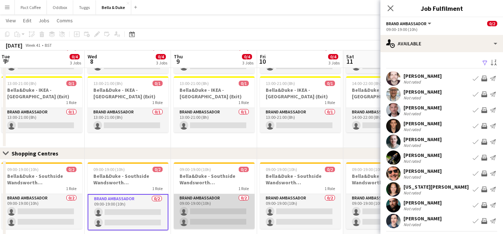
click at [229, 210] on app-card-role "Brand Ambassador 0/2 09:00-19:00 (10h) single-neutral-actions single-neutral-ac…" at bounding box center [214, 211] width 81 height 35
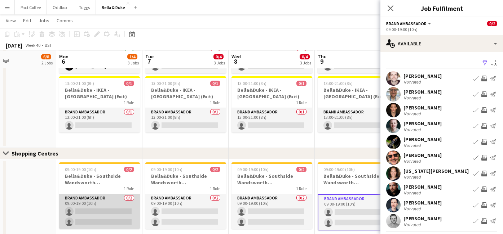
click at [86, 209] on app-card-role "Brand Ambassador 0/2 09:00-19:00 (10h) single-neutral-actions single-neutral-ac…" at bounding box center [99, 211] width 81 height 35
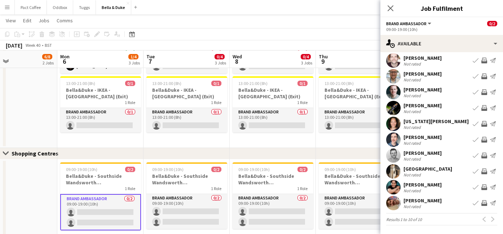
scroll to position [18, 0]
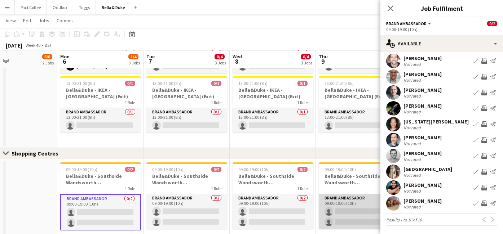
click at [349, 211] on app-card-role "Brand Ambassador 0/2 09:00-19:00 (10h) single-neutral-actions single-neutral-ac…" at bounding box center [359, 211] width 81 height 35
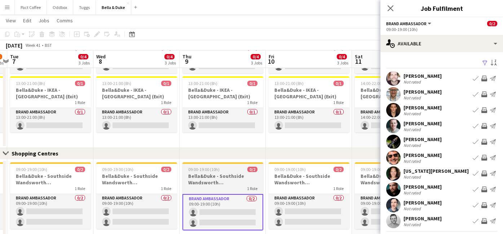
scroll to position [0, 252]
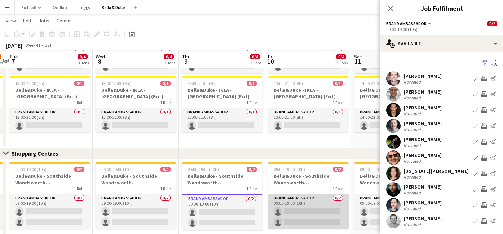
click at [332, 212] on app-card-role "Brand Ambassador 0/2 09:00-19:00 (10h) single-neutral-actions single-neutral-ac…" at bounding box center [308, 211] width 81 height 35
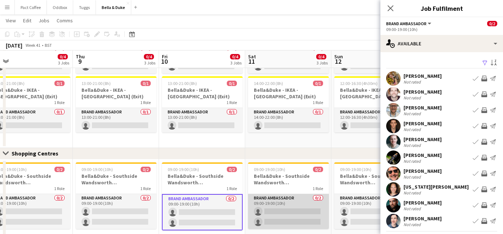
click at [302, 213] on app-card-role "Brand Ambassador 0/2 09:00-19:00 (10h) single-neutral-actions single-neutral-ac…" at bounding box center [288, 211] width 81 height 35
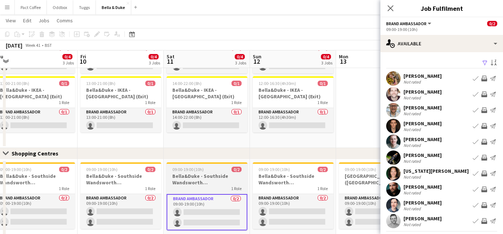
scroll to position [0, 274]
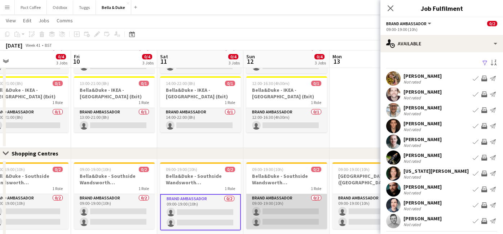
click at [290, 214] on app-card-role "Brand Ambassador 0/2 09:00-19:00 (10h) single-neutral-actions single-neutral-ac…" at bounding box center [286, 211] width 81 height 35
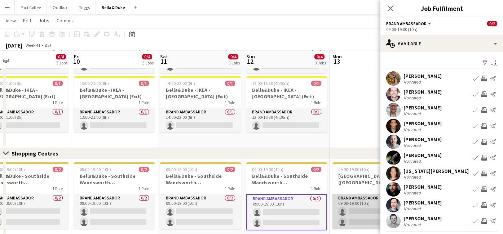
click at [357, 209] on app-card-role "Brand Ambassador 0/2 09:00-19:00 (10h) single-neutral-actions single-neutral-ac…" at bounding box center [372, 211] width 81 height 35
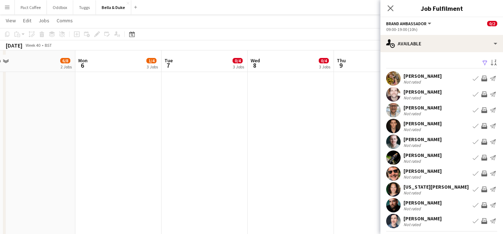
scroll to position [425, 0]
click at [392, 11] on icon "Close pop-in" at bounding box center [390, 8] width 7 height 7
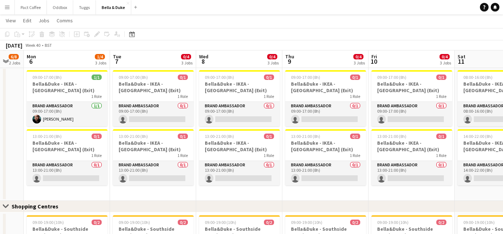
scroll to position [0, 232]
